Goal: Task Accomplishment & Management: Manage account settings

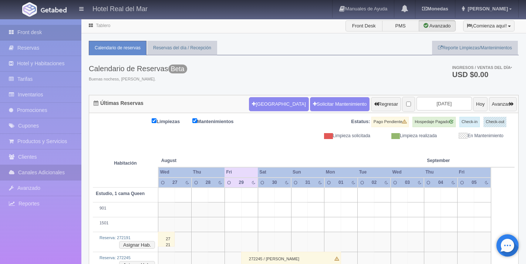
click at [46, 172] on link "Canales Adicionales" at bounding box center [40, 172] width 81 height 15
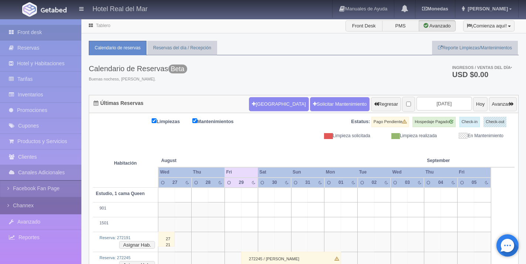
click at [20, 208] on link "Channex" at bounding box center [40, 205] width 81 height 17
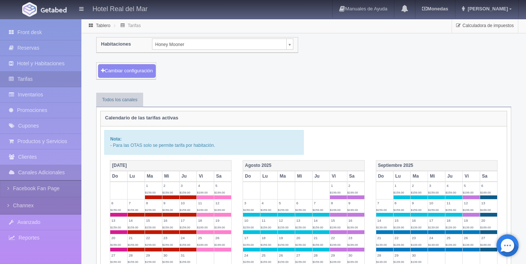
click at [134, 71] on button "Cambiar configuración" at bounding box center [127, 71] width 58 height 14
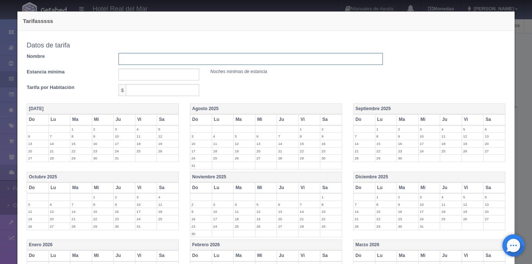
click at [134, 60] on input "text" at bounding box center [250, 59] width 264 height 12
type input "Tarifa Otoño 2026"
click at [131, 74] on input "text" at bounding box center [158, 74] width 81 height 12
type input "1"
click at [162, 93] on input "text" at bounding box center [162, 90] width 73 height 12
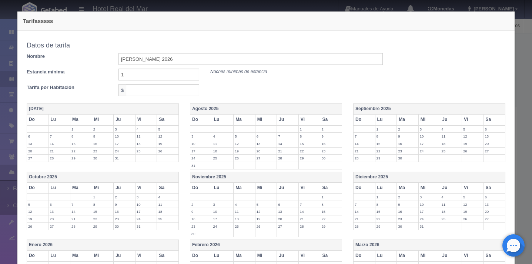
click at [222, 85] on div "Tarifa por Habitación $" at bounding box center [204, 90] width 367 height 12
click at [159, 77] on input "1" at bounding box center [158, 74] width 81 height 12
type input "2"
click at [159, 77] on input "2" at bounding box center [158, 74] width 81 height 12
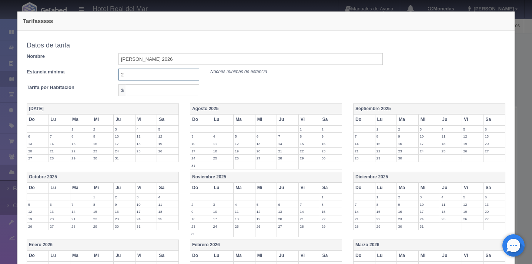
click at [156, 72] on input "2" at bounding box center [158, 74] width 81 height 12
drag, startPoint x: 26, startPoint y: 71, endPoint x: 73, endPoint y: 71, distance: 47.0
click at [73, 71] on label "Estancia mínima" at bounding box center [67, 71] width 92 height 7
click at [127, 77] on input "text" at bounding box center [158, 74] width 81 height 12
type input "1"
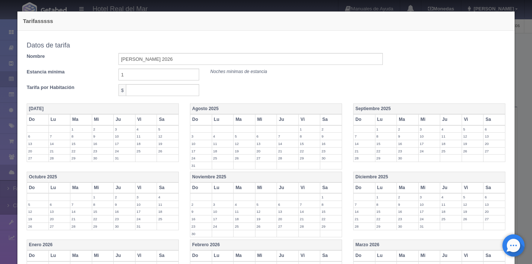
click at [232, 95] on div "Tarifa por Habitación $" at bounding box center [204, 90] width 367 height 12
click at [181, 88] on input "text" at bounding box center [162, 90] width 73 height 12
type input "200"
click at [254, 97] on div "Tarifa por Habitación $ 200" at bounding box center [205, 92] width 356 height 16
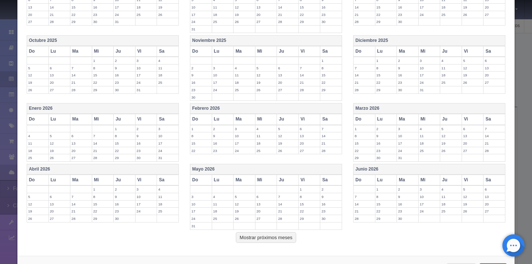
scroll to position [132, 0]
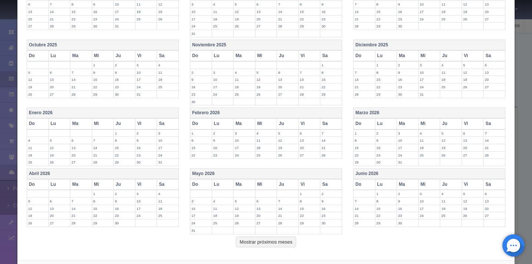
click at [108, 47] on th "Octubre 2025" at bounding box center [103, 45] width 152 height 11
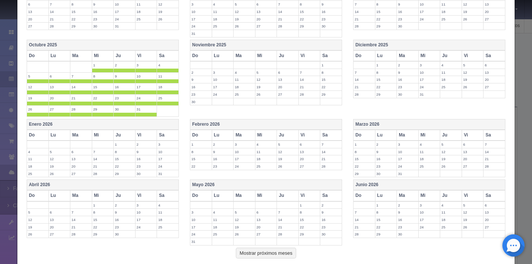
click at [108, 46] on th "Octubre 2025" at bounding box center [103, 45] width 152 height 11
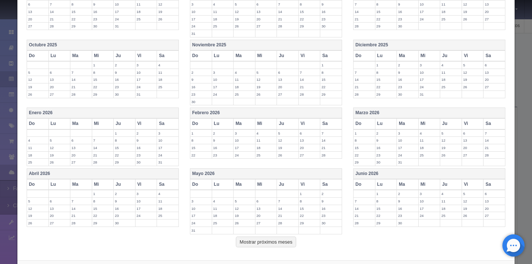
click at [108, 46] on th "Octubre 2025" at bounding box center [103, 45] width 152 height 11
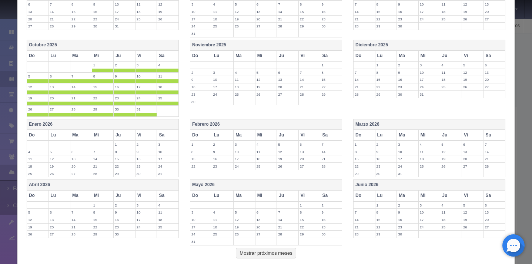
click at [68, 46] on th "Octubre 2025" at bounding box center [103, 45] width 152 height 11
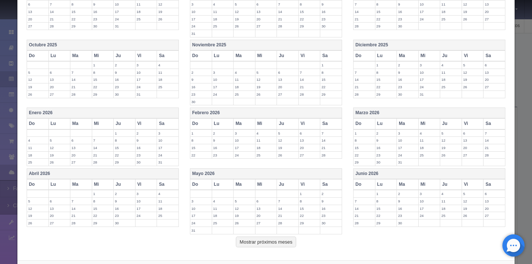
click at [100, 57] on th "Mi" at bounding box center [103, 55] width 22 height 11
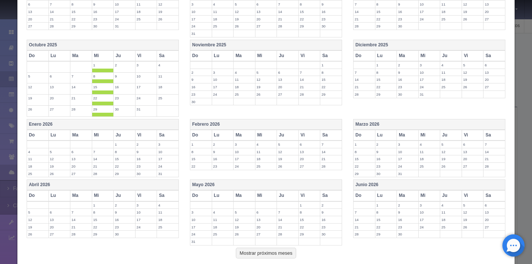
click at [118, 58] on th "Ju" at bounding box center [125, 55] width 22 height 11
click at [95, 57] on th "Mi" at bounding box center [103, 55] width 22 height 11
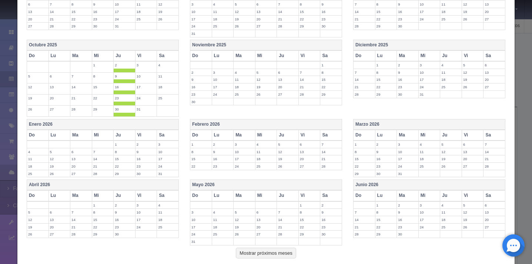
click at [115, 57] on th "Ju" at bounding box center [125, 55] width 22 height 11
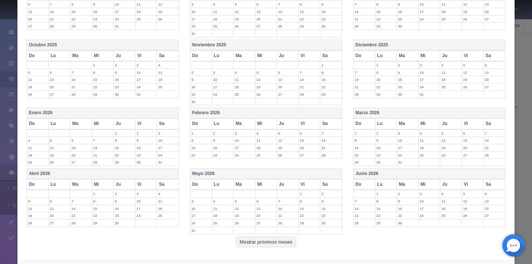
click at [77, 86] on label "21" at bounding box center [80, 86] width 21 height 7
click at [97, 87] on label "22" at bounding box center [102, 86] width 21 height 7
click at [118, 87] on label "23" at bounding box center [124, 86] width 21 height 7
click at [135, 87] on td "24" at bounding box center [146, 88] width 22 height 11
click at [160, 88] on label "25" at bounding box center [167, 86] width 21 height 7
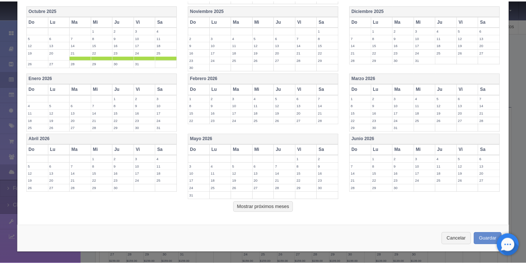
scroll to position [0, 0]
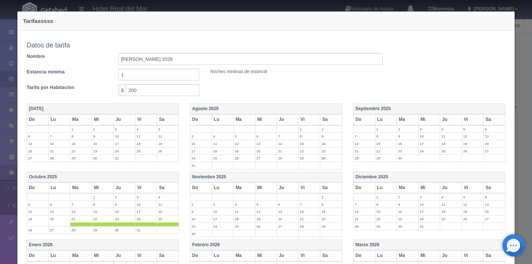
click at [516, 107] on div "Tarifasssss Copiar tarifa a la habitación Honey Mooner Honey Mooner Estudio, 1 …" at bounding box center [266, 132] width 532 height 264
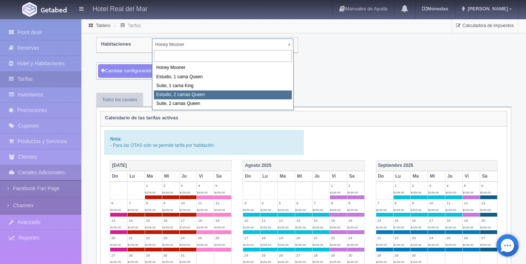
select select "2270"
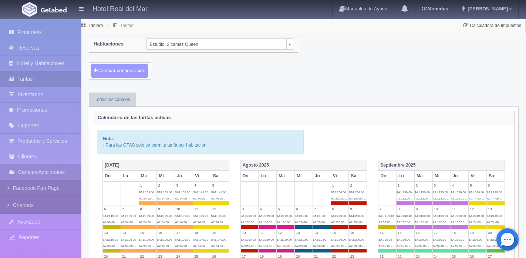
click at [129, 67] on button "Cambiar configuración" at bounding box center [120, 71] width 58 height 14
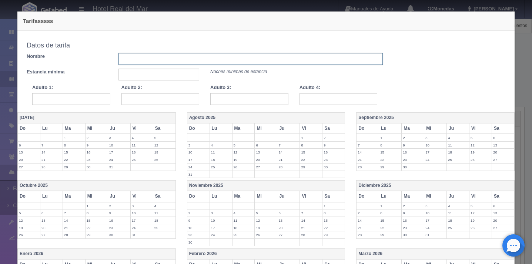
click at [132, 61] on input "text" at bounding box center [250, 59] width 264 height 12
type input "Tarifa Octubre 2026"
click at [133, 70] on input "text" at bounding box center [158, 74] width 81 height 12
type input "2"
click at [67, 104] on input "text" at bounding box center [71, 99] width 78 height 12
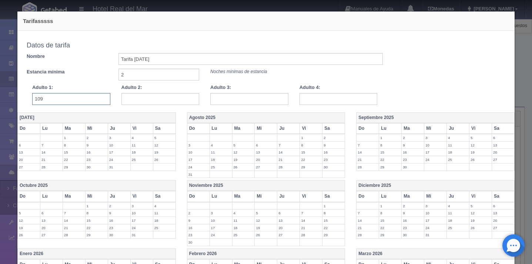
type input "109"
click at [143, 101] on input "text" at bounding box center [160, 99] width 78 height 12
type input "109"
click at [220, 98] on input "text" at bounding box center [249, 99] width 78 height 12
type input "124"
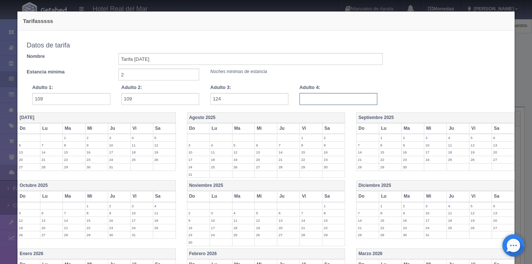
click at [304, 99] on input "text" at bounding box center [338, 99] width 78 height 12
drag, startPoint x: 298, startPoint y: 89, endPoint x: 315, endPoint y: 89, distance: 17.8
click at [315, 89] on label "Adulto 4:" at bounding box center [309, 87] width 21 height 7
click at [315, 95] on input "text" at bounding box center [338, 99] width 78 height 12
type input "139"
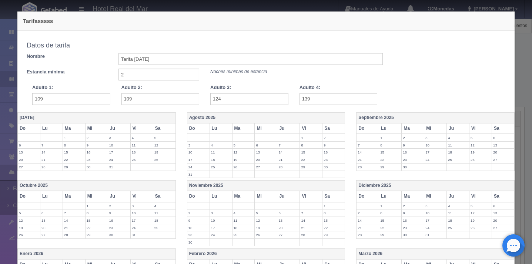
click at [406, 79] on div "Copiar tarifa a la habitación Estudio, 2 camas Queen Honey Mooner Estudio, 1 ca…" at bounding box center [266, 71] width 490 height 66
click at [65, 102] on input "109" at bounding box center [71, 99] width 78 height 12
click at [149, 102] on input "109" at bounding box center [160, 99] width 78 height 12
click at [234, 100] on input "124" at bounding box center [249, 99] width 78 height 12
click at [327, 98] on input "139" at bounding box center [338, 99] width 78 height 12
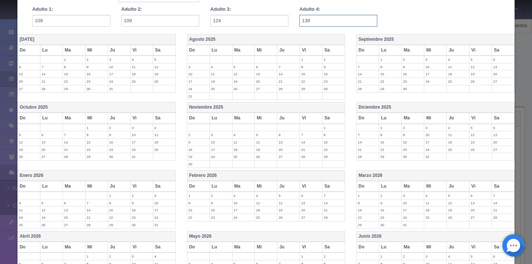
scroll to position [138, 0]
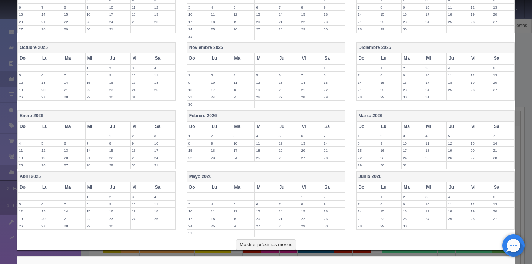
click at [256, 115] on th "Febrero 2026" at bounding box center [266, 115] width 158 height 11
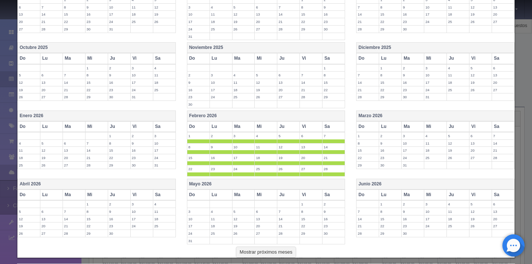
click at [384, 113] on th "Marzo 2026" at bounding box center [435, 115] width 158 height 11
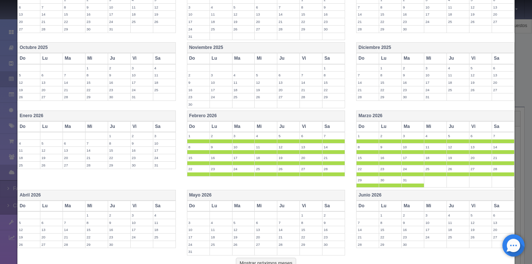
click at [389, 43] on th "Diciembre 2025" at bounding box center [435, 48] width 158 height 11
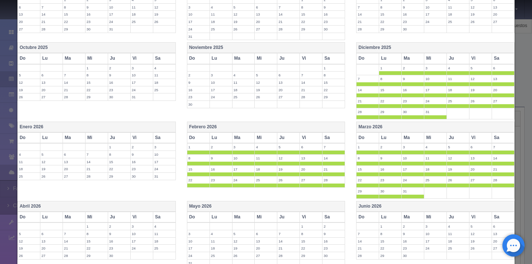
click at [402, 48] on th "Diciembre 2025" at bounding box center [435, 48] width 158 height 11
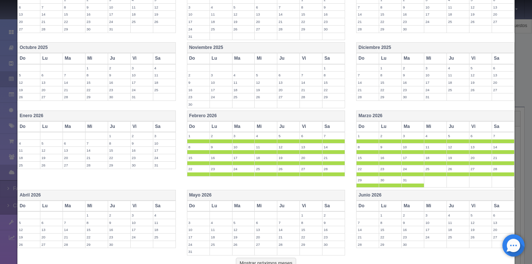
click at [408, 116] on th "Marzo 2026" at bounding box center [435, 115] width 158 height 11
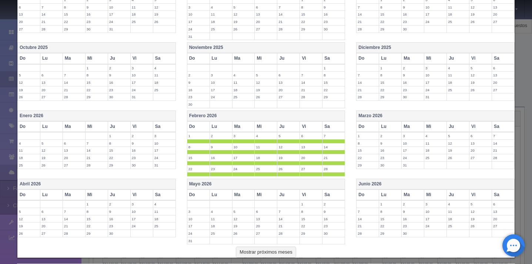
click at [312, 122] on th "Vi" at bounding box center [311, 126] width 23 height 11
click at [333, 130] on th "Sa" at bounding box center [333, 126] width 23 height 11
click at [299, 115] on th "Febrero 2026" at bounding box center [266, 115] width 158 height 11
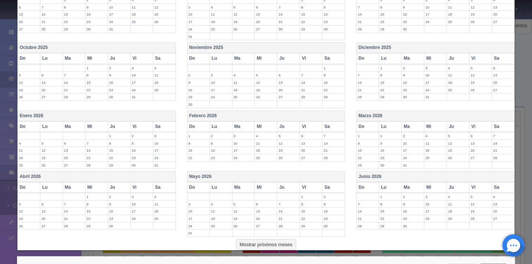
click at [304, 126] on th "Vi" at bounding box center [311, 126] width 23 height 11
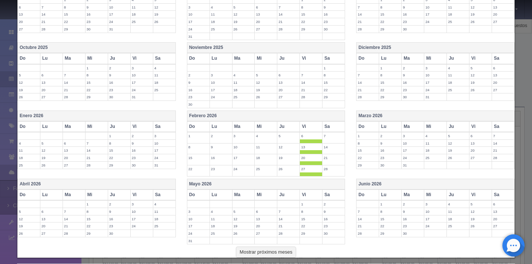
click at [331, 129] on th "Sa" at bounding box center [333, 126] width 23 height 11
click at [322, 115] on th "Febrero 2026" at bounding box center [266, 115] width 158 height 11
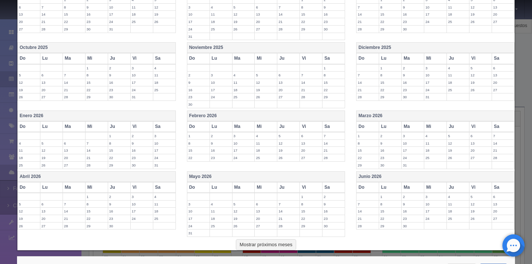
click at [192, 128] on th "Do" at bounding box center [198, 126] width 23 height 11
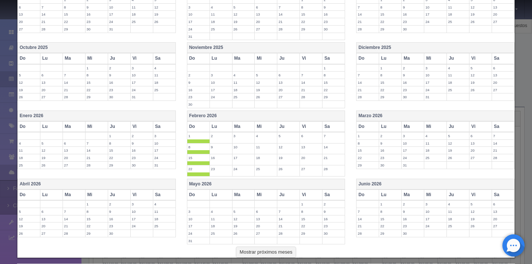
click at [194, 127] on th "Do" at bounding box center [198, 126] width 23 height 11
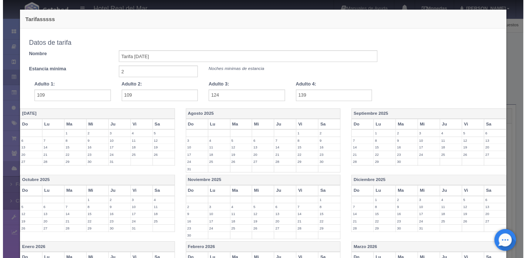
scroll to position [168, 0]
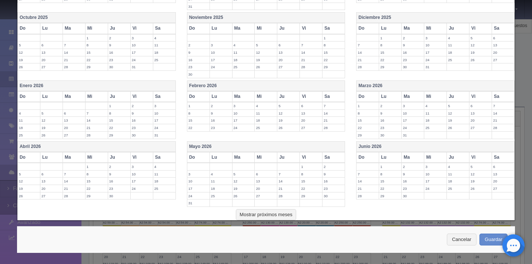
click at [518, 181] on div "Tarifasssss Copiar tarifa a la habitación Estudio, 2 camas Queen Honey Mooner E…" at bounding box center [266, 132] width 532 height 264
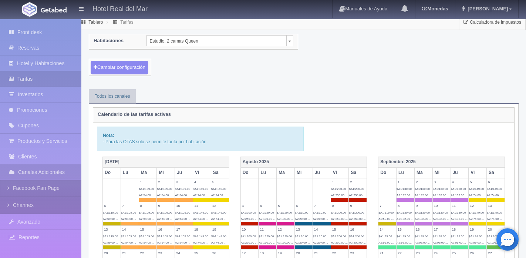
scroll to position [3, 0]
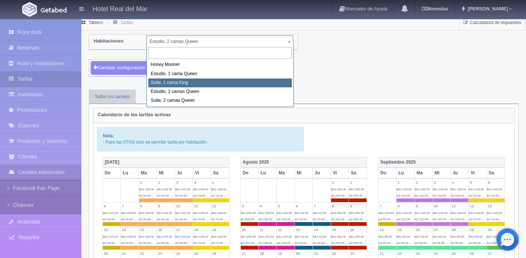
select select "2269"
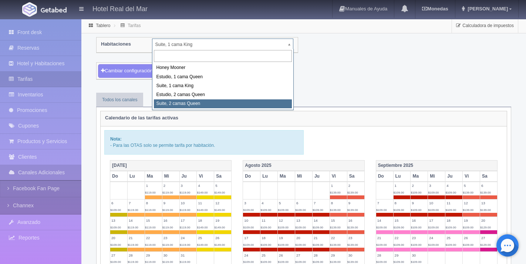
select select "2271"
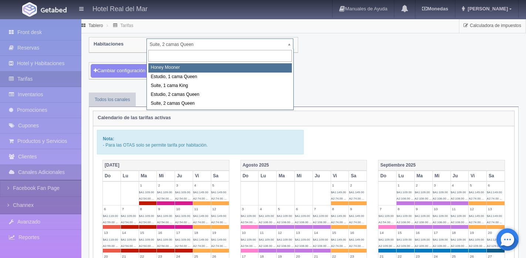
select select "2267"
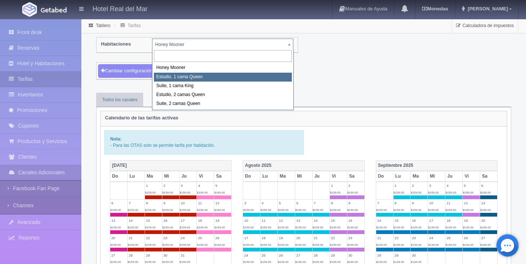
select select "2268"
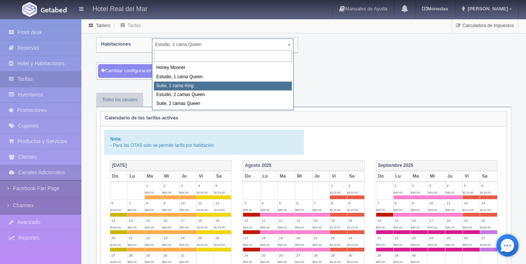
select select "2269"
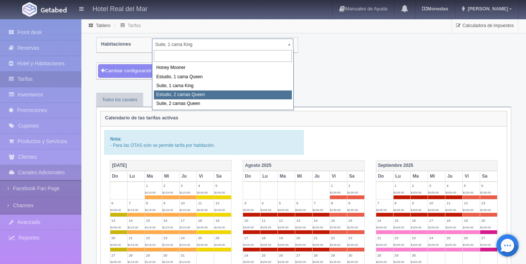
select select "2270"
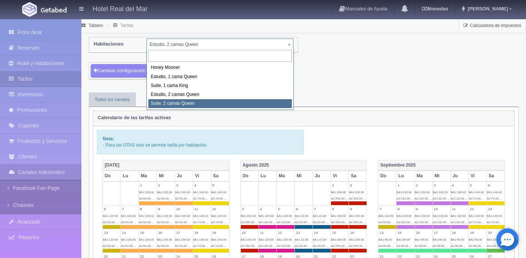
select select "2271"
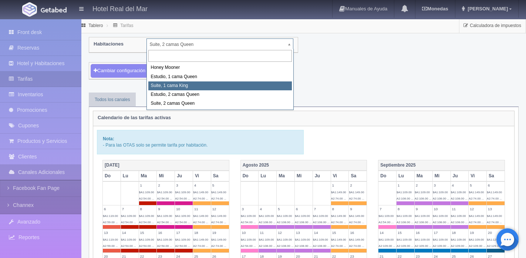
select select "2269"
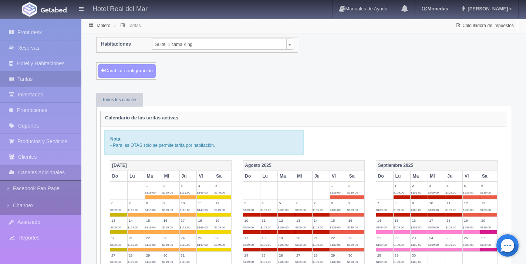
click at [130, 71] on button "Cambiar configuración" at bounding box center [127, 71] width 58 height 14
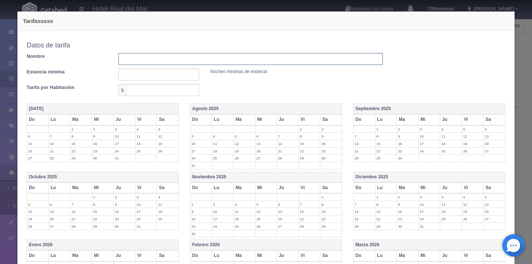
click at [130, 60] on input "text" at bounding box center [250, 59] width 264 height 12
type input "Tarifa"
click at [125, 74] on input "text" at bounding box center [158, 74] width 81 height 12
type input "1"
click at [138, 88] on input "text" at bounding box center [162, 90] width 73 height 12
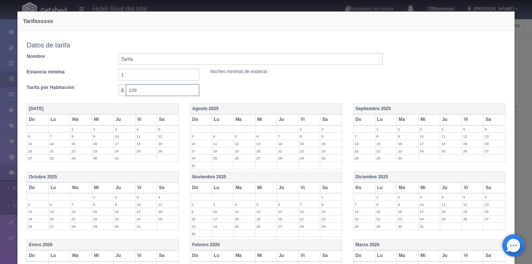
type input "109"
click at [323, 96] on div "Tarifa por Habitación $ 109" at bounding box center [205, 92] width 356 height 16
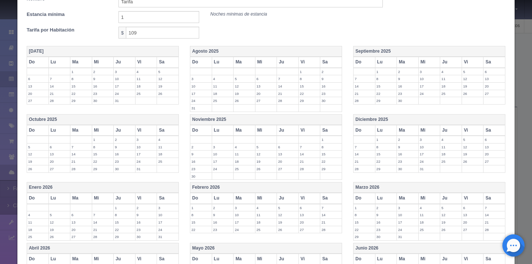
scroll to position [66, 0]
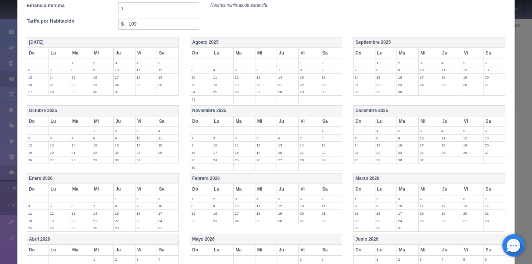
click at [304, 93] on label "29" at bounding box center [309, 91] width 21 height 7
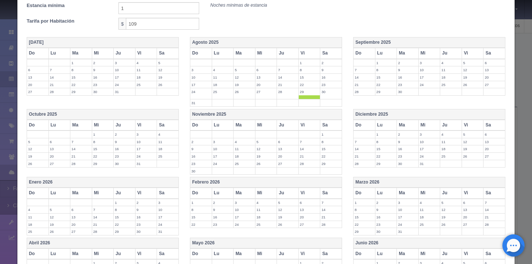
click at [321, 95] on td "30" at bounding box center [331, 93] width 22 height 11
click at [383, 63] on label "1" at bounding box center [385, 62] width 21 height 7
click at [400, 63] on label "2" at bounding box center [407, 62] width 21 height 7
click at [423, 67] on td "3" at bounding box center [429, 64] width 22 height 11
click at [442, 64] on label "4" at bounding box center [450, 62] width 21 height 7
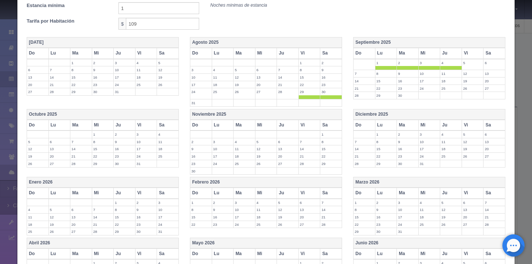
click at [462, 66] on td "5" at bounding box center [473, 64] width 22 height 11
click at [484, 66] on label "6" at bounding box center [493, 62] width 21 height 7
click at [363, 75] on label "7" at bounding box center [363, 73] width 21 height 7
click at [381, 75] on label "8" at bounding box center [385, 73] width 21 height 7
click at [403, 76] on label "9" at bounding box center [407, 73] width 21 height 7
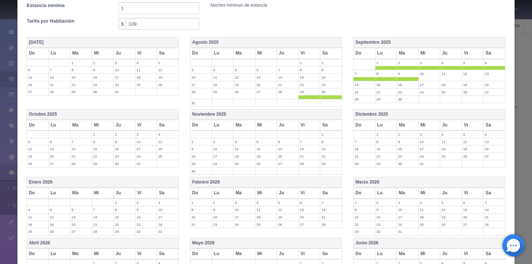
click at [421, 76] on label "10" at bounding box center [429, 73] width 21 height 7
click at [449, 74] on label "11" at bounding box center [450, 73] width 21 height 7
click at [466, 74] on label "12" at bounding box center [472, 73] width 21 height 7
click at [483, 78] on td "13" at bounding box center [494, 75] width 22 height 11
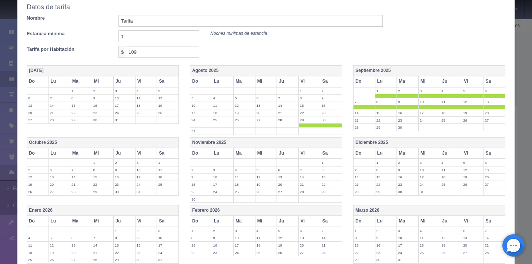
scroll to position [170, 0]
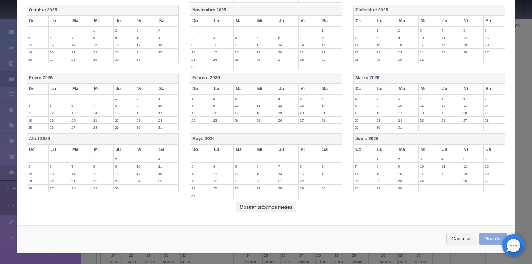
click at [486, 242] on button "Guardar" at bounding box center [493, 238] width 28 height 12
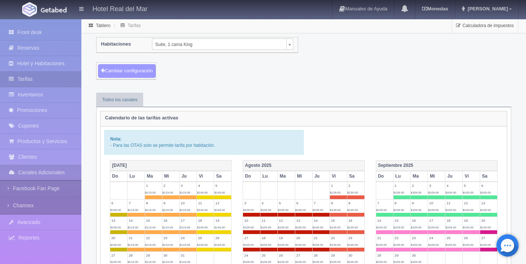
click at [136, 71] on button "Cambiar configuración" at bounding box center [127, 71] width 58 height 14
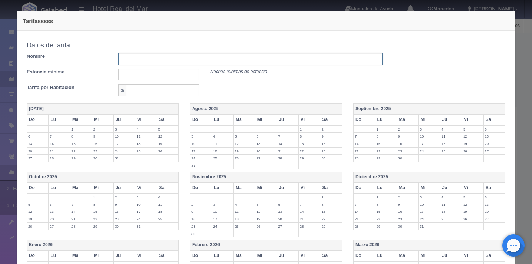
click at [167, 55] on input "text" at bounding box center [250, 59] width 264 height 12
type input "[PERSON_NAME]"
click at [160, 79] on input "text" at bounding box center [158, 74] width 81 height 12
type input "1"
click at [163, 93] on input "text" at bounding box center [162, 90] width 73 height 12
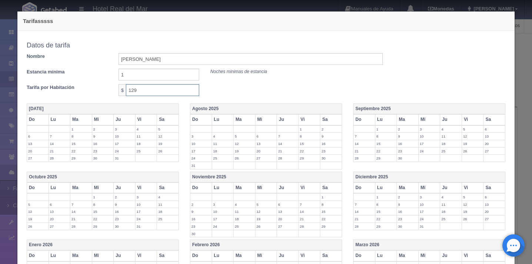
type input "129"
click at [291, 88] on div "Tarifa por Habitación $ 129" at bounding box center [204, 90] width 367 height 12
click at [329, 159] on label "30" at bounding box center [330, 157] width 21 height 7
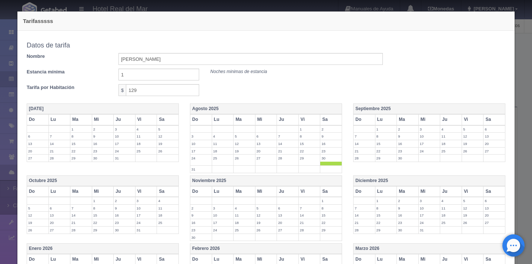
click at [483, 128] on label "6" at bounding box center [493, 128] width 21 height 7
click at [483, 141] on label "13" at bounding box center [493, 139] width 21 height 7
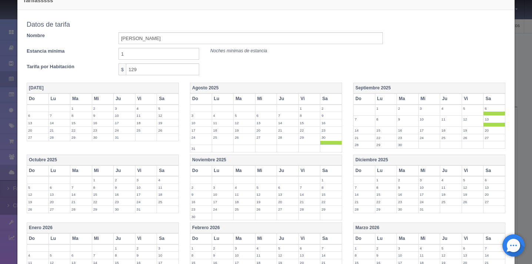
scroll to position [23, 0]
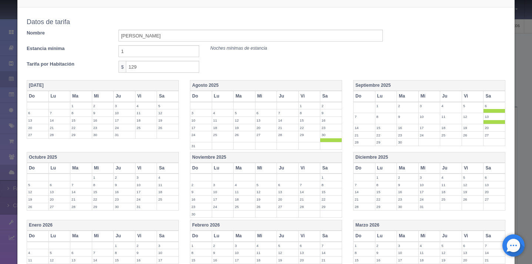
click at [171, 168] on th "Sa" at bounding box center [168, 167] width 22 height 11
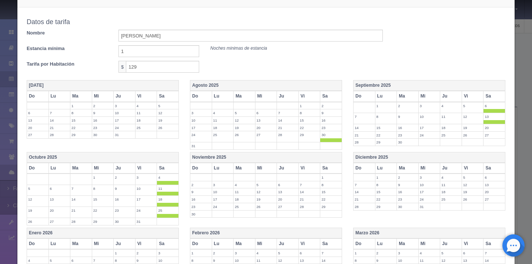
click at [171, 164] on th "Sa" at bounding box center [168, 167] width 22 height 11
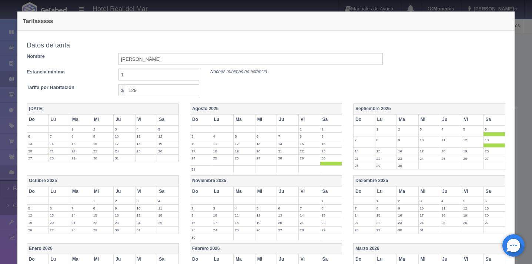
scroll to position [170, 0]
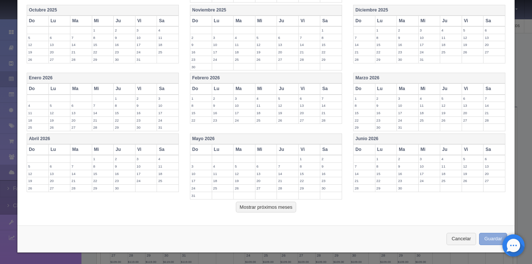
click at [486, 238] on button "Guardar" at bounding box center [493, 238] width 28 height 12
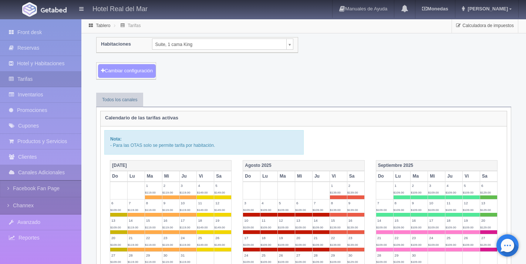
click at [124, 70] on button "Cambiar configuración" at bounding box center [127, 71] width 58 height 14
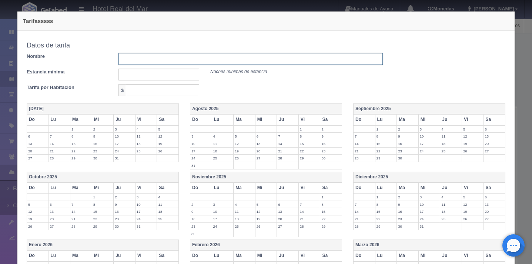
click at [152, 62] on input "text" at bounding box center [250, 59] width 264 height 12
type input "Tarifa base"
click at [162, 74] on input "text" at bounding box center [158, 74] width 81 height 12
type input "1"
click at [167, 91] on input "text" at bounding box center [162, 90] width 73 height 12
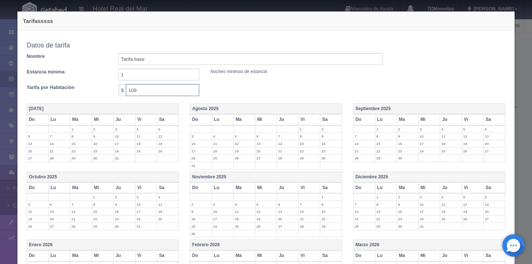
type input "109"
click at [194, 166] on label "31" at bounding box center [200, 165] width 21 height 7
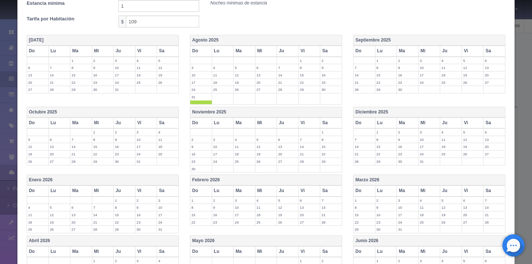
scroll to position [170, 0]
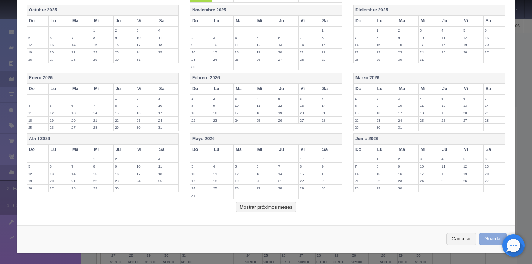
click at [497, 239] on button "Guardar" at bounding box center [493, 238] width 28 height 12
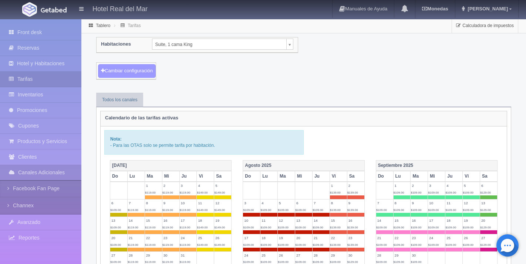
click at [138, 71] on button "Cambiar configuración" at bounding box center [127, 71] width 58 height 14
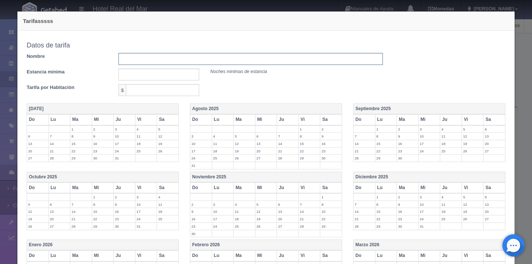
click at [141, 61] on input "text" at bounding box center [250, 59] width 264 height 12
type input "Tarifa base"
click at [165, 78] on input "text" at bounding box center [158, 74] width 81 height 12
type input "1"
click at [175, 88] on input "text" at bounding box center [162, 90] width 73 height 12
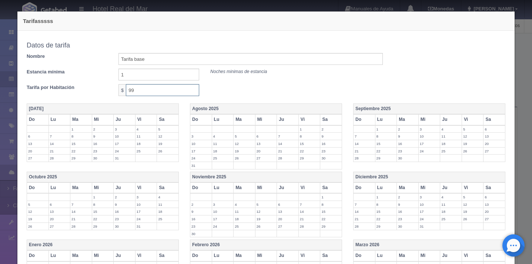
type input "99"
click at [251, 91] on div "Tarifa por Habitación $ 99" at bounding box center [204, 90] width 367 height 12
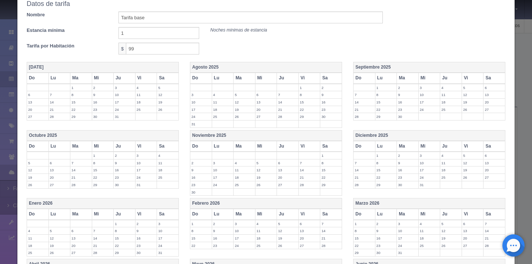
scroll to position [60, 0]
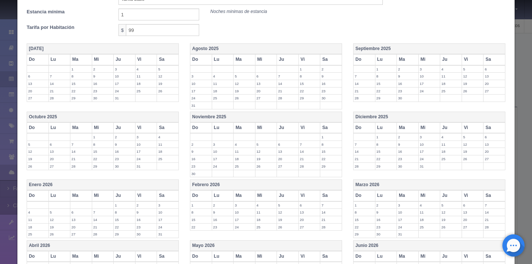
click at [471, 137] on label "5" at bounding box center [472, 136] width 21 height 7
click at [362, 149] on label "7" at bounding box center [363, 147] width 21 height 7
click at [375, 149] on label "8" at bounding box center [385, 147] width 21 height 7
click at [401, 149] on label "9" at bounding box center [407, 147] width 21 height 7
click at [426, 150] on label "10" at bounding box center [429, 147] width 21 height 7
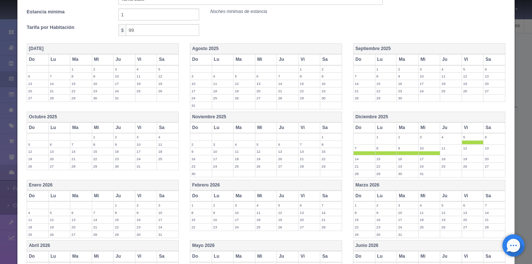
click at [445, 150] on label "11" at bounding box center [450, 147] width 21 height 7
click at [467, 150] on label "12" at bounding box center [472, 147] width 21 height 7
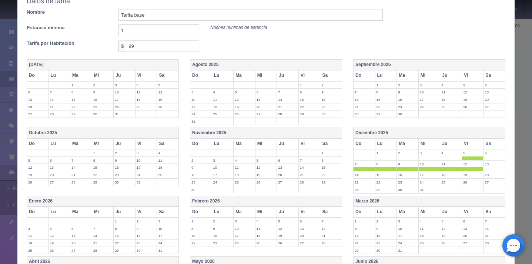
scroll to position [167, 0]
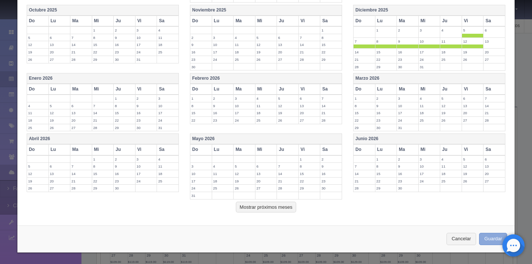
click at [482, 237] on button "Guardar" at bounding box center [493, 238] width 28 height 12
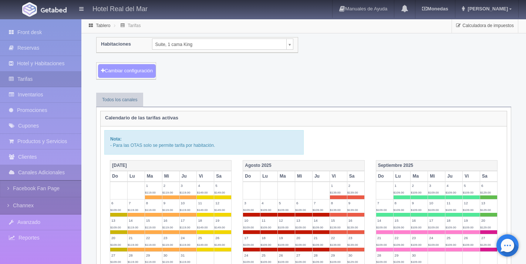
click at [135, 72] on button "Cambiar configuración" at bounding box center [127, 71] width 58 height 14
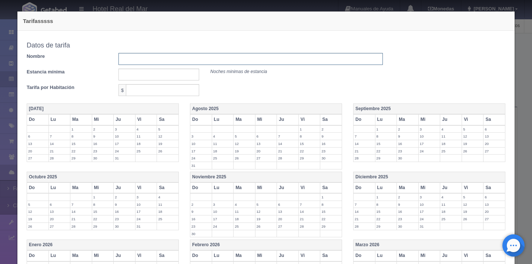
click at [145, 61] on input "text" at bounding box center [250, 59] width 264 height 12
type input "Tarifa base"
click at [164, 76] on input "text" at bounding box center [158, 74] width 81 height 12
type input "1"
click at [158, 91] on input "text" at bounding box center [162, 90] width 73 height 12
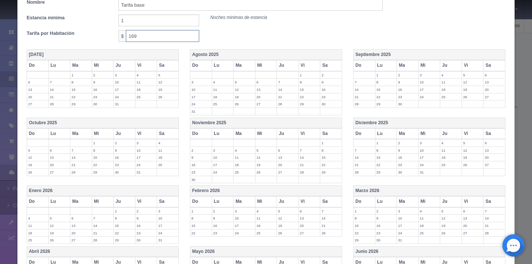
scroll to position [60, 0]
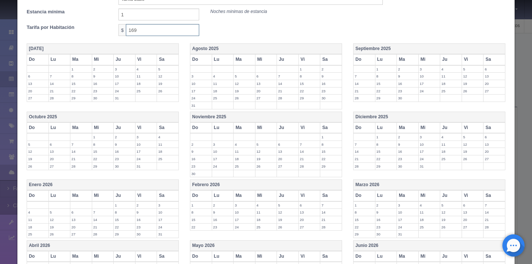
type input "169"
click at [485, 145] on label "13" at bounding box center [493, 144] width 21 height 7
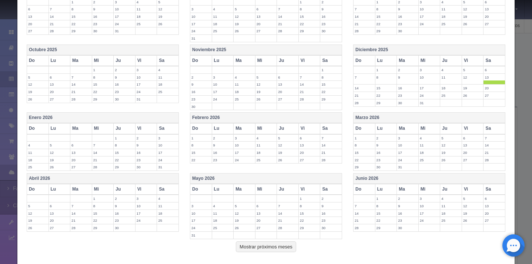
scroll to position [167, 0]
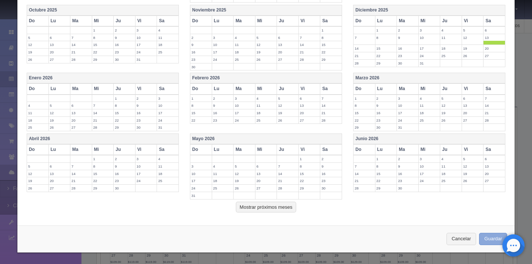
click at [487, 239] on button "Guardar" at bounding box center [493, 238] width 28 height 12
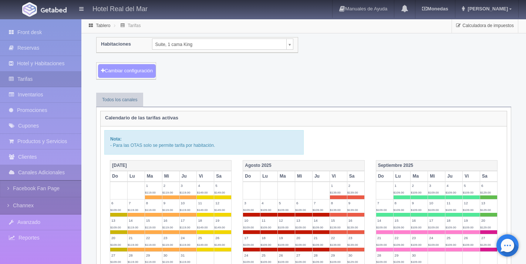
click at [139, 73] on button "Cambiar configuración" at bounding box center [127, 71] width 58 height 14
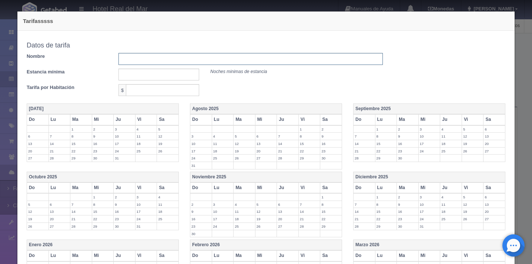
click at [164, 61] on input "text" at bounding box center [250, 59] width 264 height 12
type input "Tarifa base"
click at [171, 77] on input "text" at bounding box center [158, 74] width 81 height 12
type input "1"
click at [171, 90] on input "text" at bounding box center [162, 90] width 73 height 12
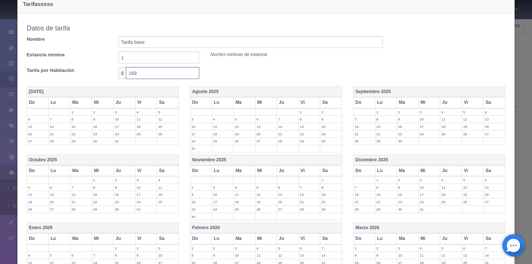
scroll to position [21, 0]
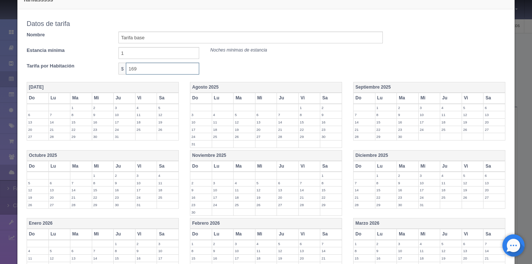
type input "169"
click at [491, 182] on label "13" at bounding box center [493, 182] width 21 height 7
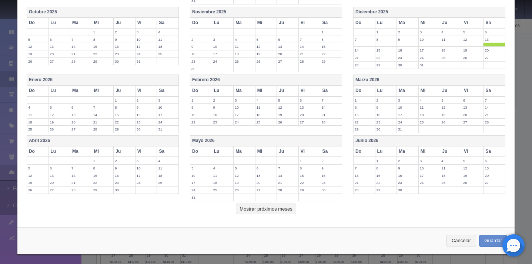
scroll to position [167, 0]
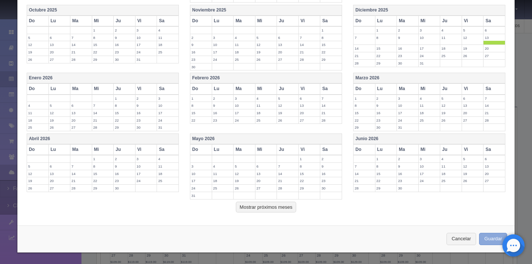
click at [485, 239] on button "Guardar" at bounding box center [493, 238] width 28 height 12
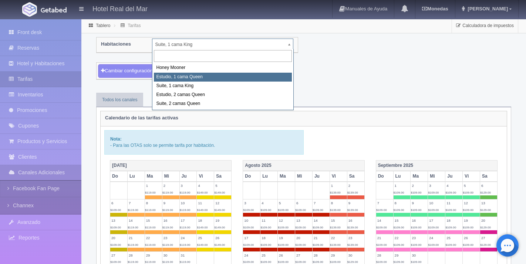
select select "2268"
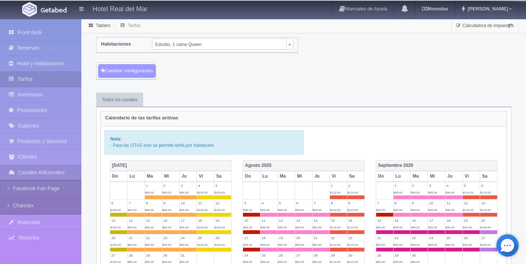
click at [133, 71] on button "Cambiar configuración" at bounding box center [127, 71] width 58 height 14
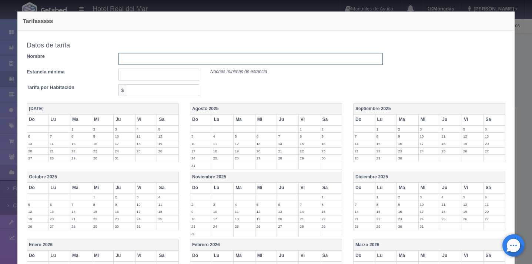
click at [155, 62] on input "text" at bounding box center [250, 59] width 264 height 12
type input "Tarifa base"
click at [165, 77] on input "text" at bounding box center [158, 74] width 81 height 12
type input "1"
click at [166, 93] on input "text" at bounding box center [162, 90] width 73 height 12
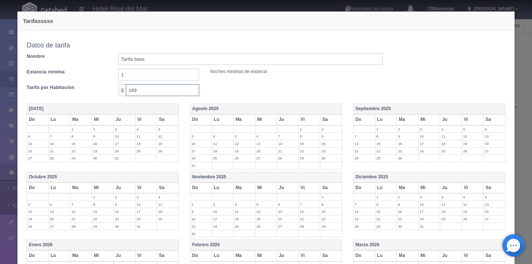
type input "169"
click at [487, 204] on label "13" at bounding box center [493, 204] width 21 height 7
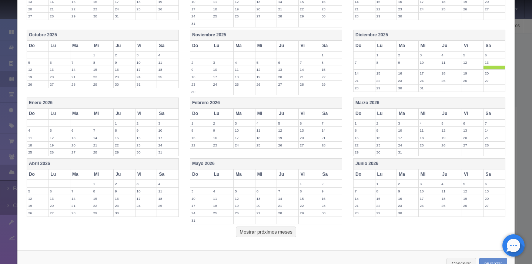
scroll to position [167, 0]
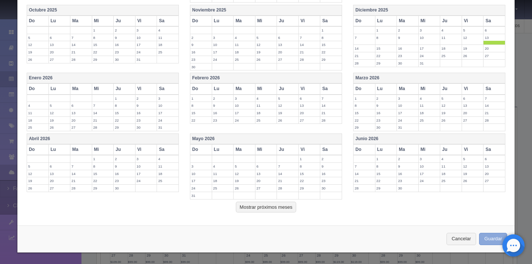
click at [490, 240] on button "Guardar" at bounding box center [493, 238] width 28 height 12
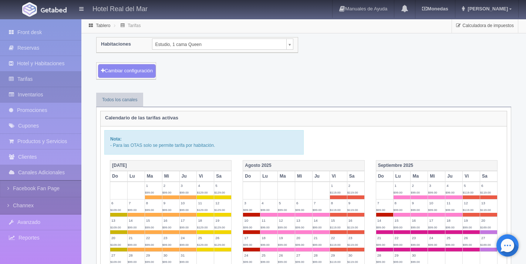
click at [37, 95] on link "Inventarios" at bounding box center [40, 94] width 81 height 15
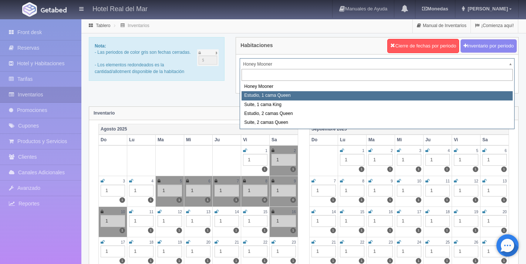
select select "2268"
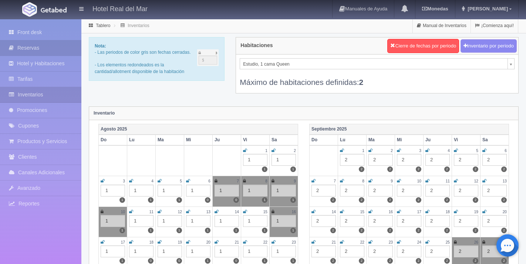
click at [40, 51] on link "Reservas" at bounding box center [40, 47] width 81 height 15
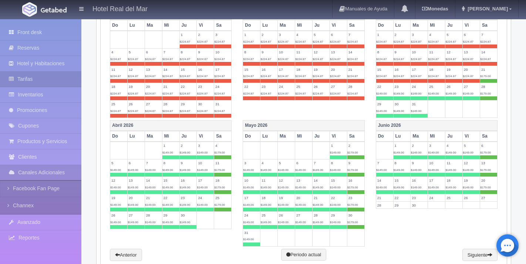
scroll to position [425, 0]
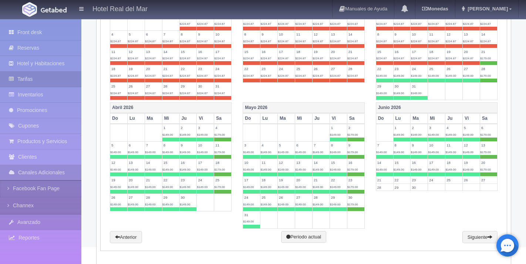
click at [70, 224] on link "Avanzado" at bounding box center [40, 221] width 81 height 15
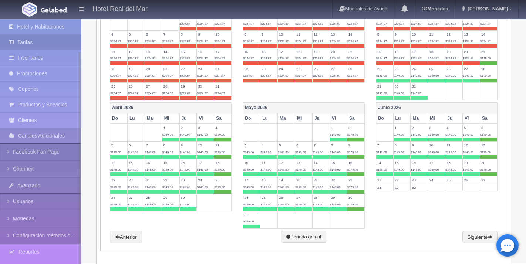
scroll to position [38, 0]
click at [43, 184] on link "Avanzado" at bounding box center [40, 184] width 81 height 15
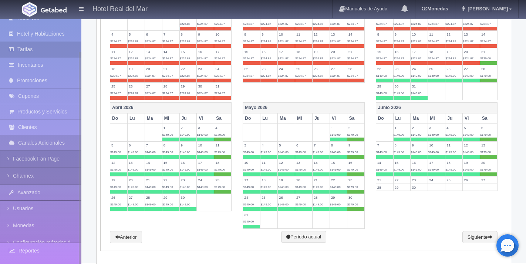
scroll to position [0, 0]
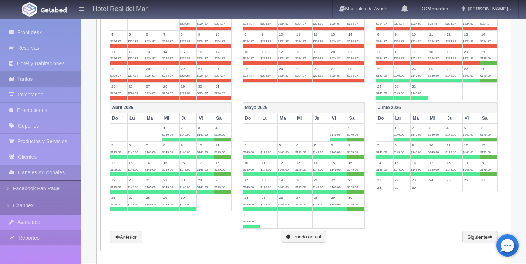
click at [45, 239] on link "Reportes" at bounding box center [40, 237] width 81 height 15
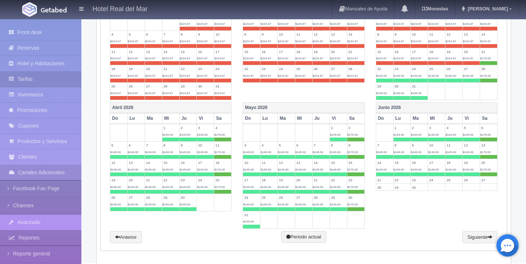
scroll to position [55, 0]
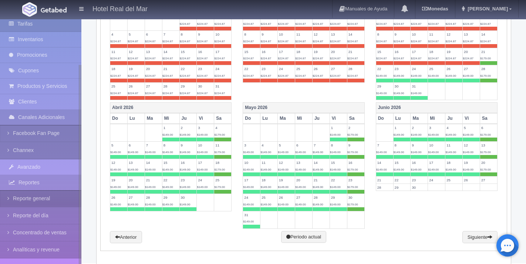
click at [46, 200] on link "Reporte general" at bounding box center [40, 198] width 81 height 17
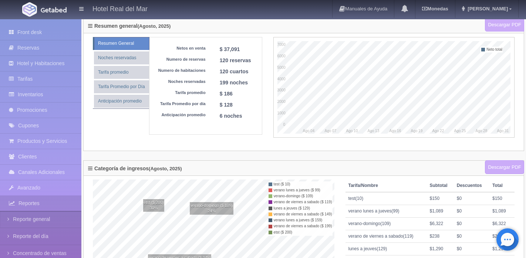
scroll to position [50, 0]
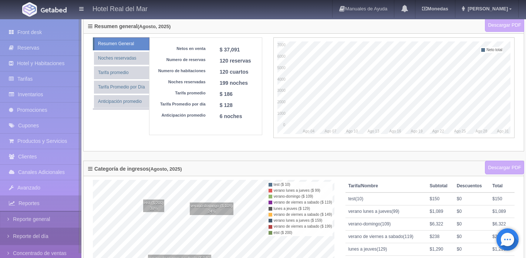
click at [34, 240] on link "Reporte del día" at bounding box center [40, 236] width 81 height 17
click at [47, 236] on link "Reporte del día" at bounding box center [40, 236] width 81 height 17
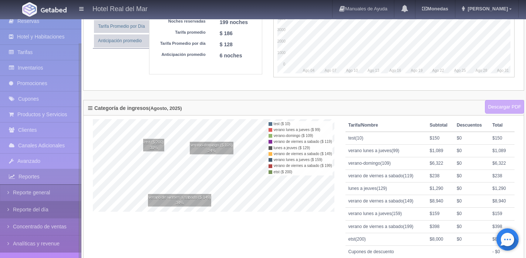
scroll to position [113, 0]
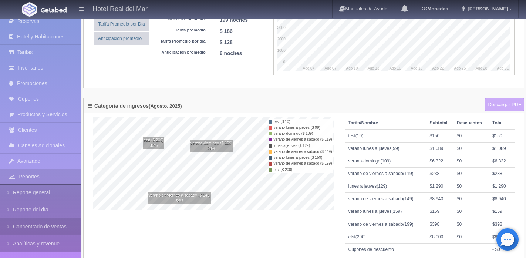
click at [50, 228] on link "Concentrado de ventas" at bounding box center [40, 226] width 81 height 17
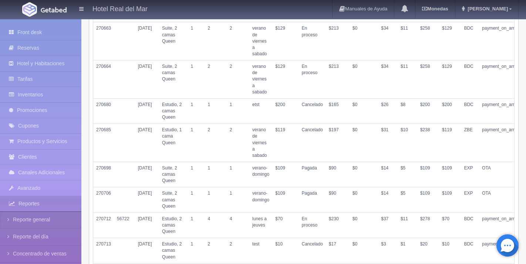
scroll to position [979, 0]
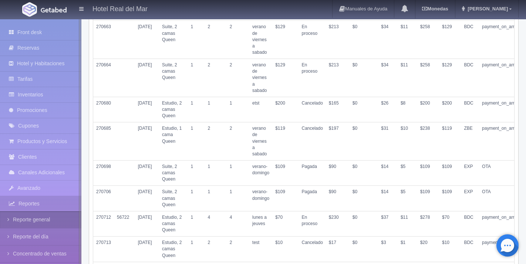
click at [31, 220] on link "Reporte general" at bounding box center [40, 219] width 81 height 17
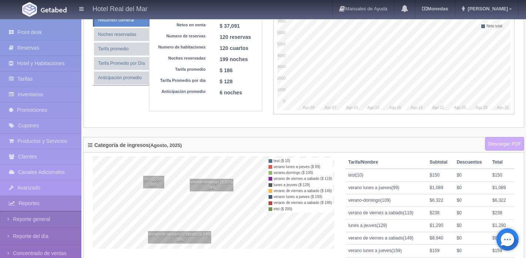
scroll to position [73, 0]
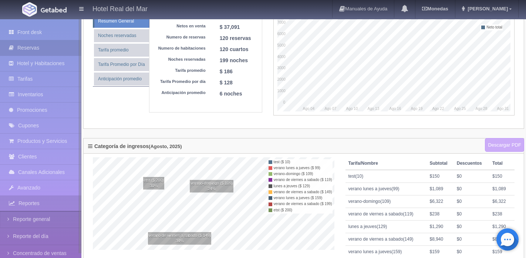
click at [49, 52] on link "Reservas" at bounding box center [40, 47] width 81 height 15
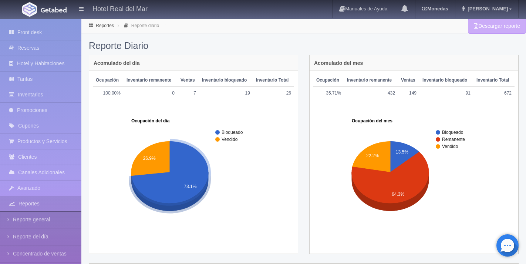
drag, startPoint x: 222, startPoint y: 131, endPoint x: 248, endPoint y: 130, distance: 25.9
click at [248, 130] on g "Bloqueado" at bounding box center [235, 132] width 40 height 5
drag, startPoint x: 246, startPoint y: 132, endPoint x: 247, endPoint y: 139, distance: 7.4
click at [247, 139] on g "Bloqueado Vendido" at bounding box center [235, 136] width 40 height 12
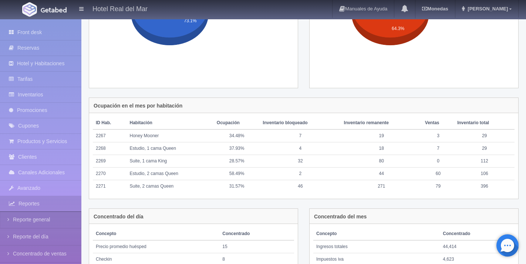
scroll to position [165, 0]
drag, startPoint x: 345, startPoint y: 123, endPoint x: 393, endPoint y: 123, distance: 48.1
click at [393, 123] on th "Inventario remanente" at bounding box center [381, 123] width 81 height 13
drag, startPoint x: 262, startPoint y: 122, endPoint x: 314, endPoint y: 124, distance: 51.9
click at [314, 124] on th "Inventario bloqueado" at bounding box center [300, 123] width 81 height 13
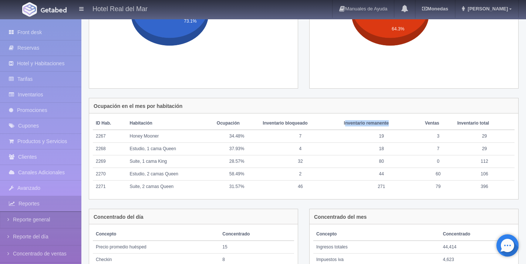
drag, startPoint x: 345, startPoint y: 123, endPoint x: 396, endPoint y: 122, distance: 50.7
click at [396, 123] on th "Inventario remanente" at bounding box center [381, 123] width 81 height 13
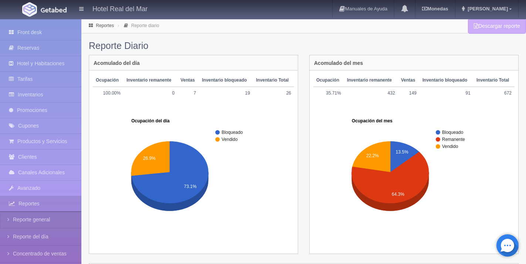
scroll to position [0, 0]
